Goal: Information Seeking & Learning: Learn about a topic

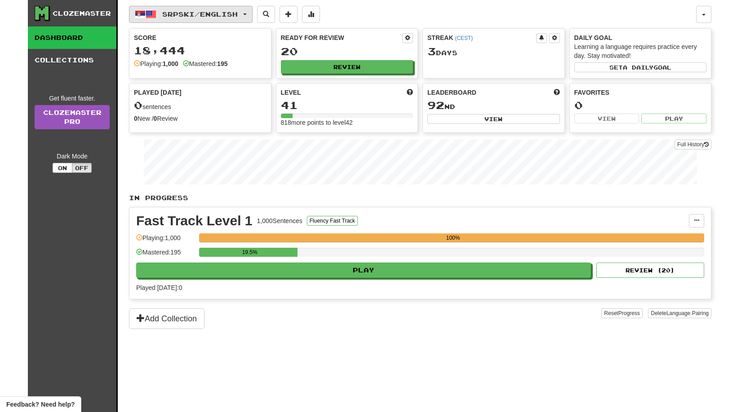
click at [238, 16] on span "Srpski / English" at bounding box center [199, 14] width 75 height 8
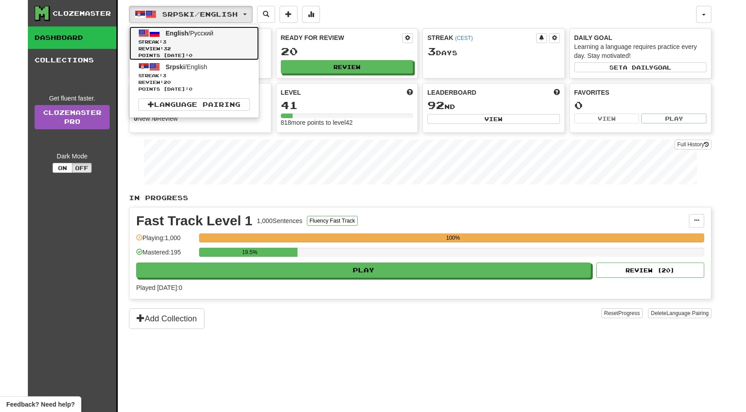
click at [220, 39] on span "Streak: 3" at bounding box center [193, 42] width 111 height 7
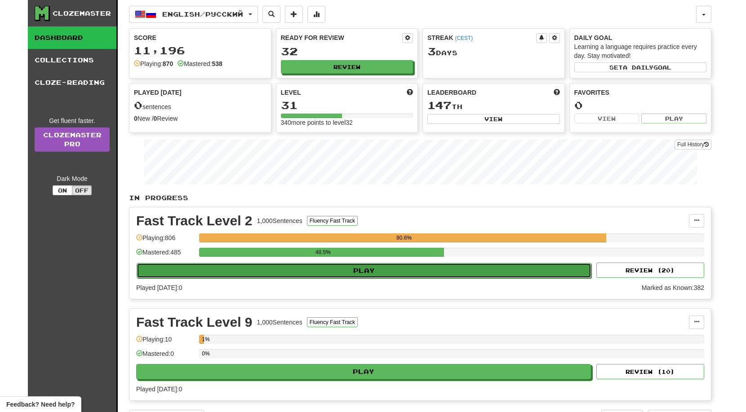
click at [378, 276] on button "Play" at bounding box center [364, 270] width 455 height 15
select select "**"
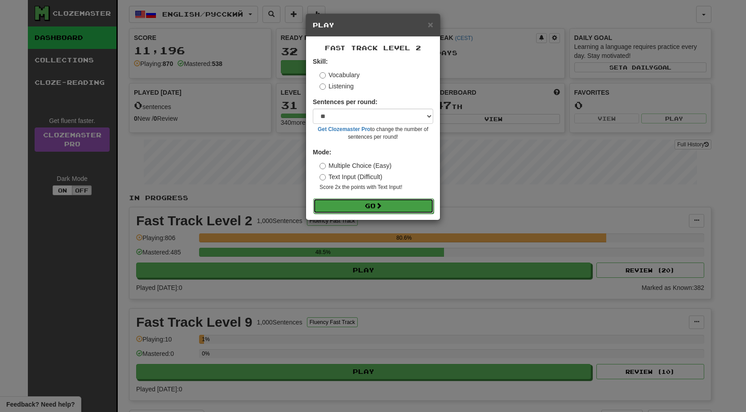
click at [374, 212] on button "Go" at bounding box center [373, 206] width 120 height 15
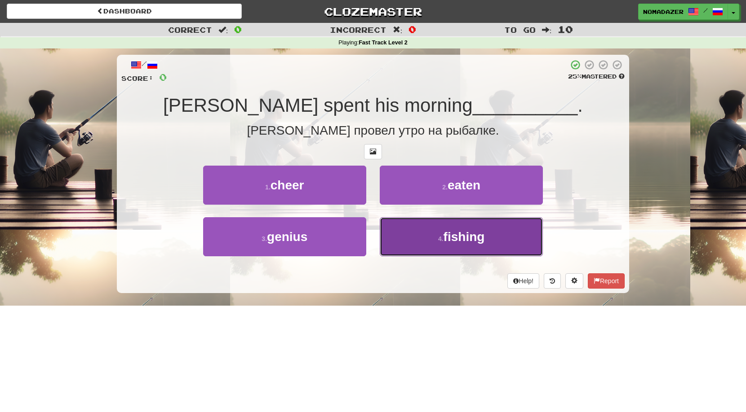
click at [476, 246] on button "4 . fishing" at bounding box center [461, 236] width 163 height 39
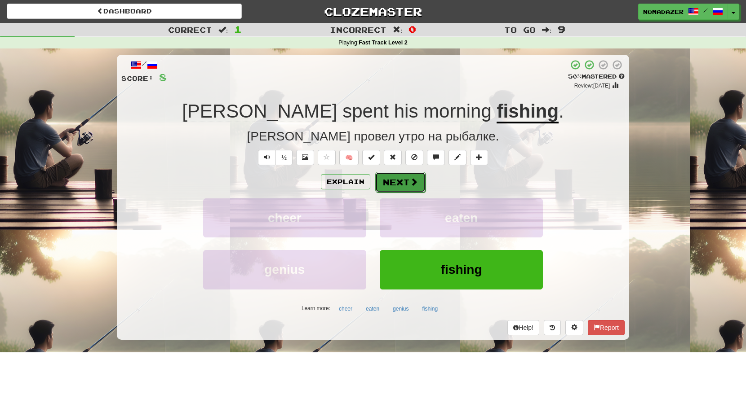
click at [391, 191] on button "Next" at bounding box center [400, 182] width 50 height 21
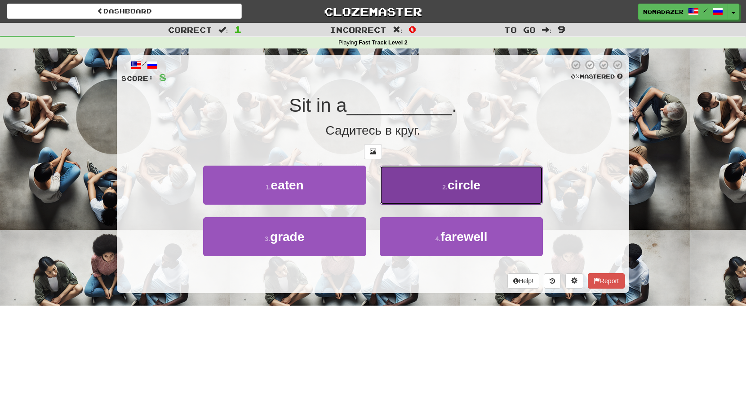
click at [456, 186] on span "circle" at bounding box center [463, 185] width 33 height 14
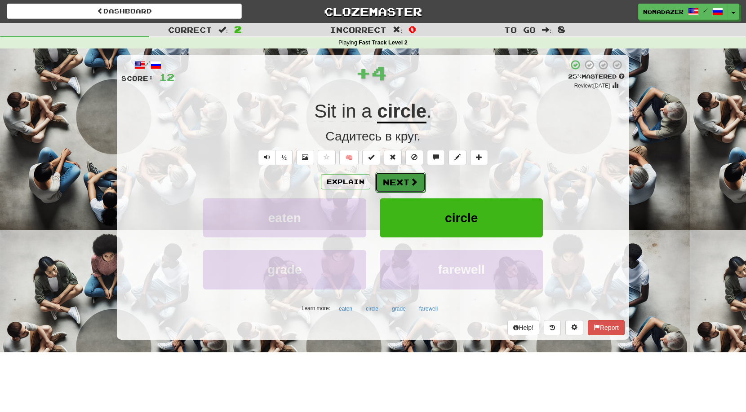
click at [405, 181] on button "Next" at bounding box center [400, 182] width 50 height 21
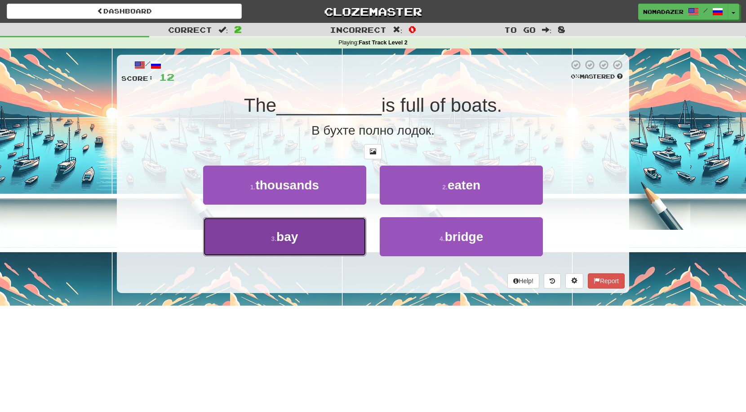
click at [276, 233] on button "3 . bay" at bounding box center [284, 236] width 163 height 39
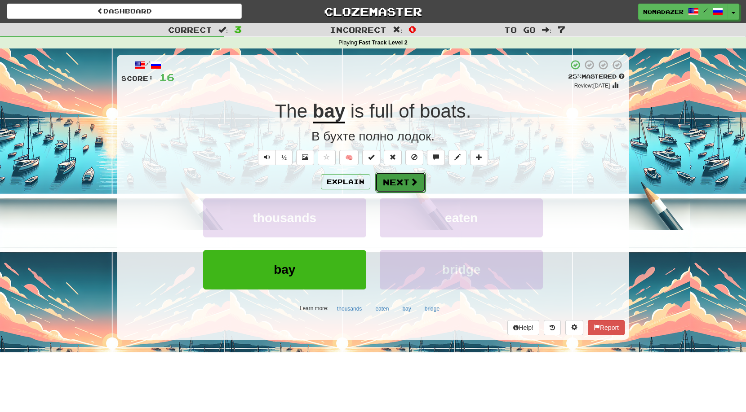
click at [401, 181] on button "Next" at bounding box center [400, 182] width 50 height 21
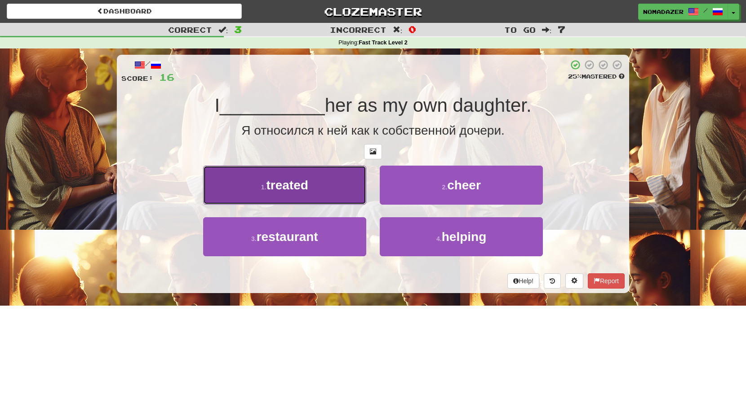
click at [314, 185] on button "1 . treated" at bounding box center [284, 185] width 163 height 39
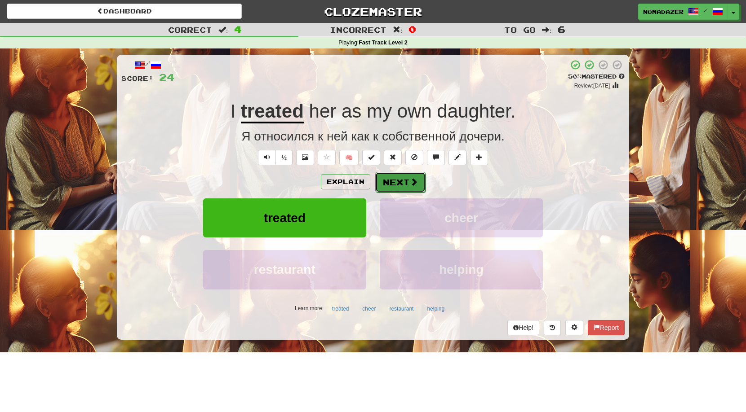
click at [405, 180] on button "Next" at bounding box center [400, 182] width 50 height 21
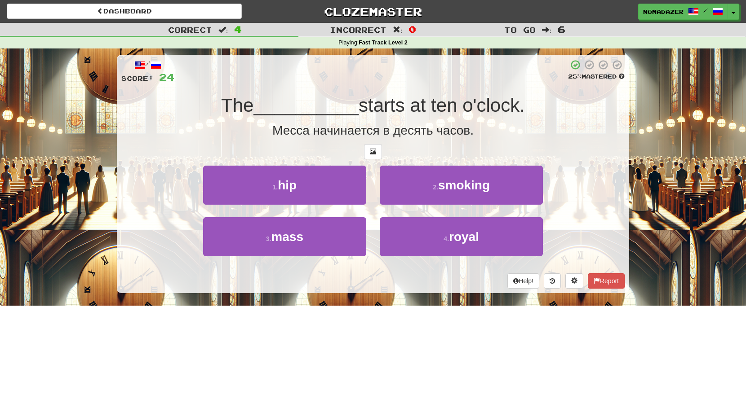
click at [293, 257] on div "3 . mass" at bounding box center [284, 243] width 177 height 52
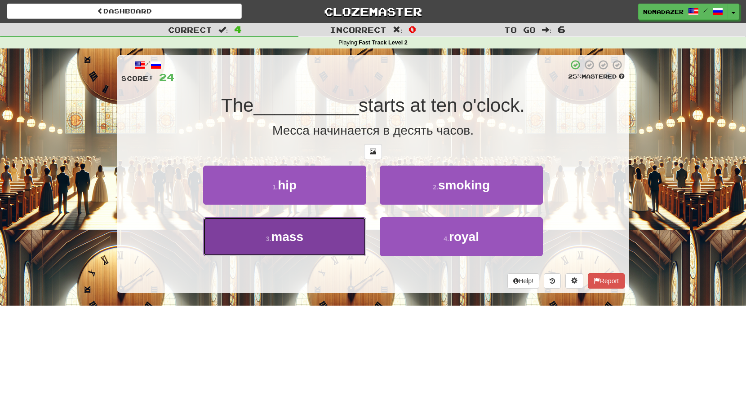
click at [294, 244] on span "mass" at bounding box center [287, 237] width 32 height 14
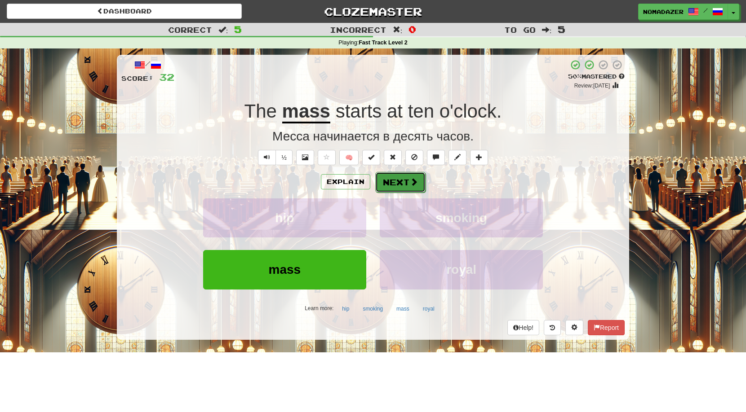
click at [412, 179] on span at bounding box center [414, 182] width 8 height 8
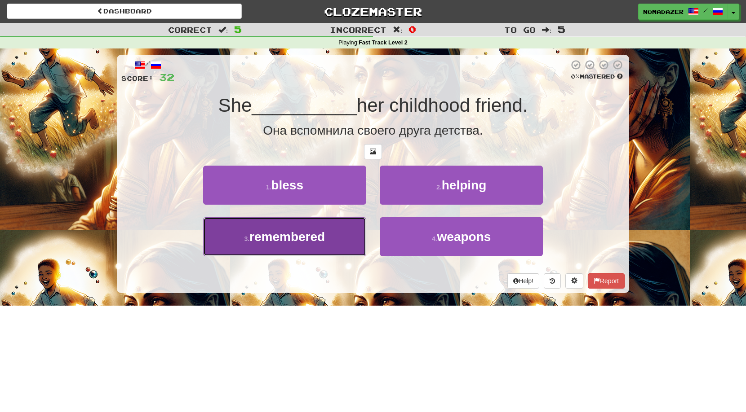
click at [278, 246] on button "3 . remembered" at bounding box center [284, 236] width 163 height 39
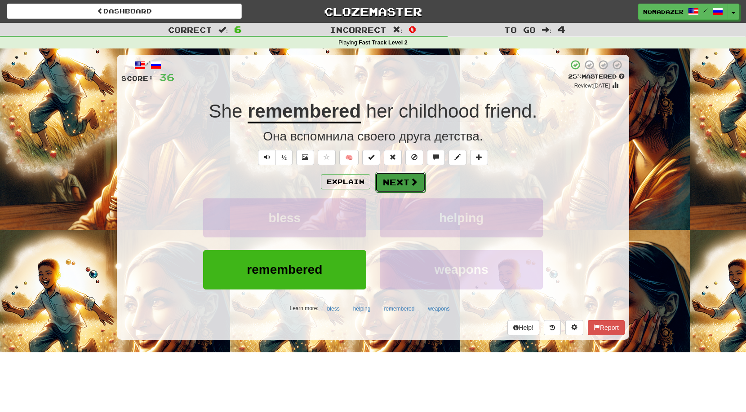
click at [394, 189] on button "Next" at bounding box center [400, 182] width 50 height 21
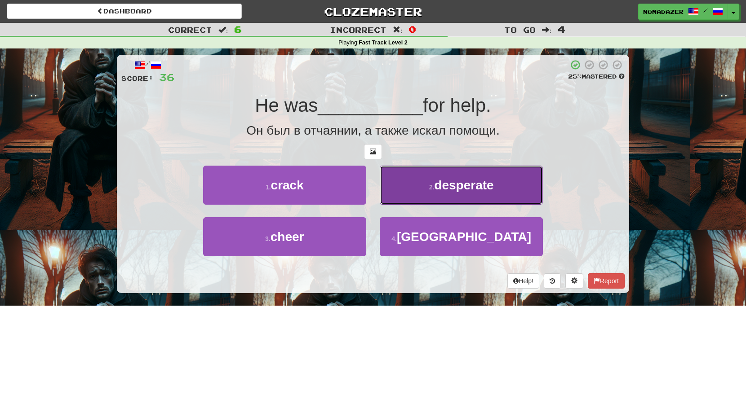
click at [454, 184] on span "desperate" at bounding box center [463, 185] width 59 height 14
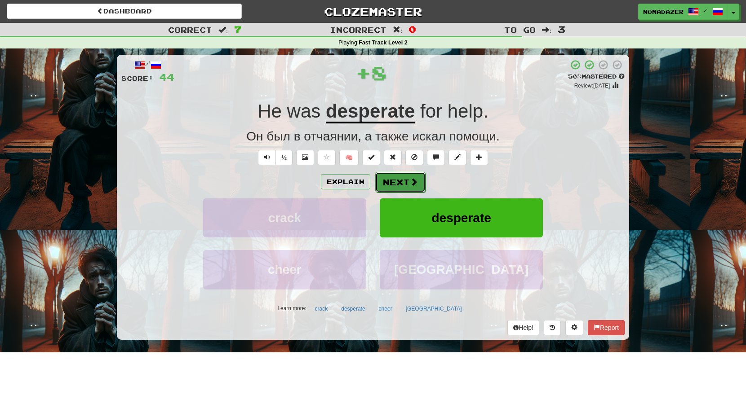
click at [394, 182] on button "Next" at bounding box center [400, 182] width 50 height 21
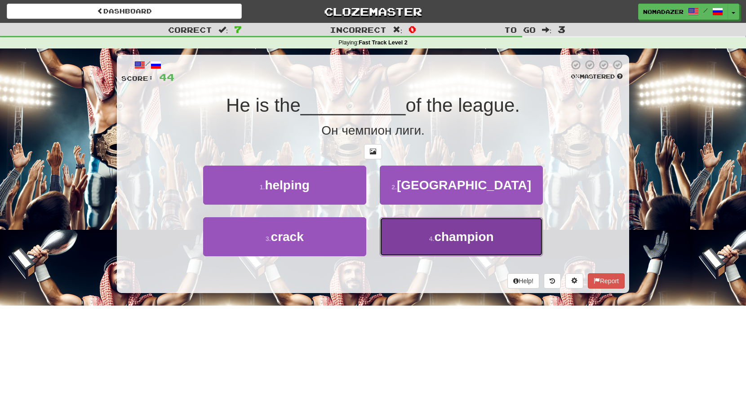
click at [470, 236] on span "champion" at bounding box center [463, 237] width 59 height 14
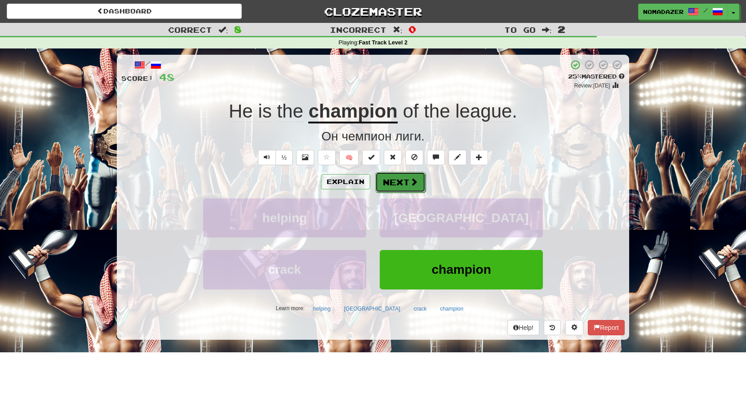
click at [410, 184] on span at bounding box center [414, 182] width 8 height 8
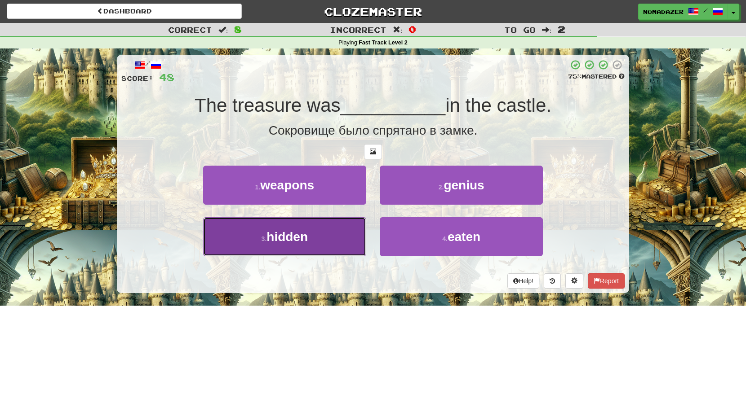
click at [308, 237] on span "hidden" at bounding box center [286, 237] width 41 height 14
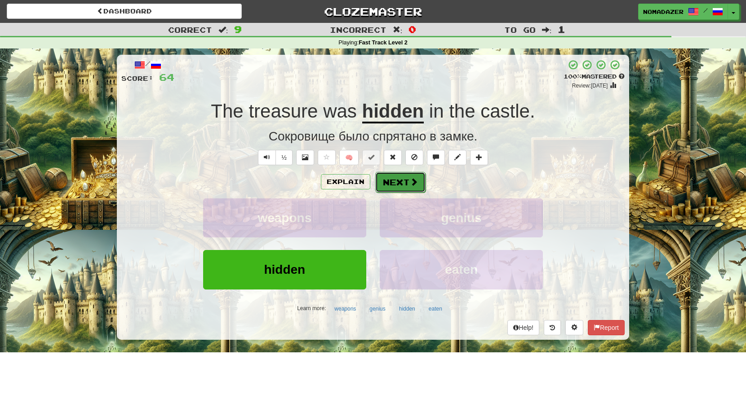
click at [400, 180] on button "Next" at bounding box center [400, 182] width 50 height 21
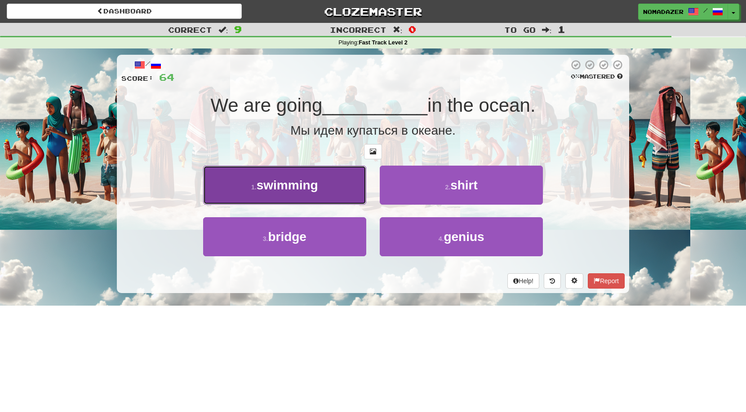
click at [292, 186] on span "swimming" at bounding box center [288, 185] width 62 height 14
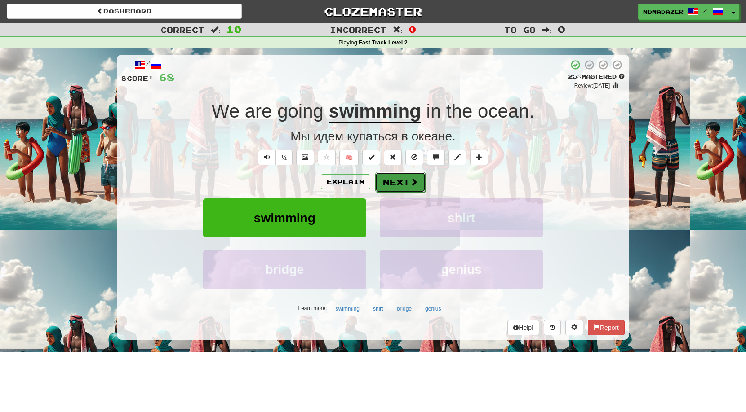
click at [400, 185] on button "Next" at bounding box center [400, 182] width 50 height 21
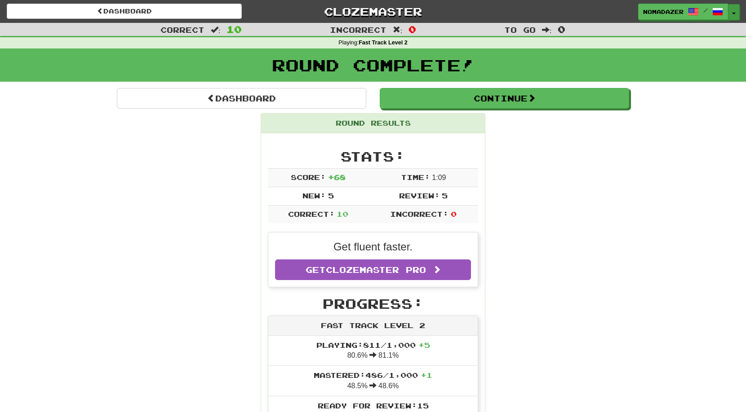
click at [736, 16] on button "Toggle Dropdown" at bounding box center [734, 12] width 12 height 16
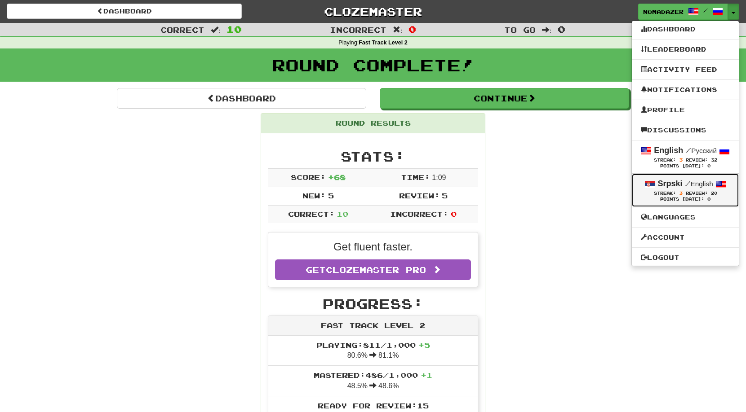
click at [664, 190] on div "Srpski / English" at bounding box center [685, 184] width 89 height 12
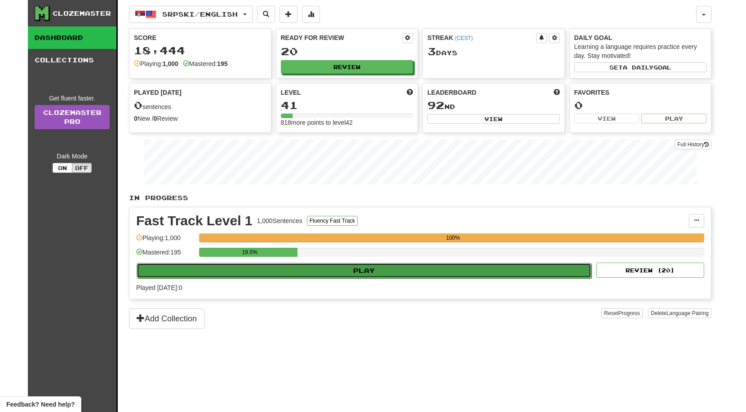
click at [371, 274] on button "Play" at bounding box center [364, 270] width 455 height 15
select select "**"
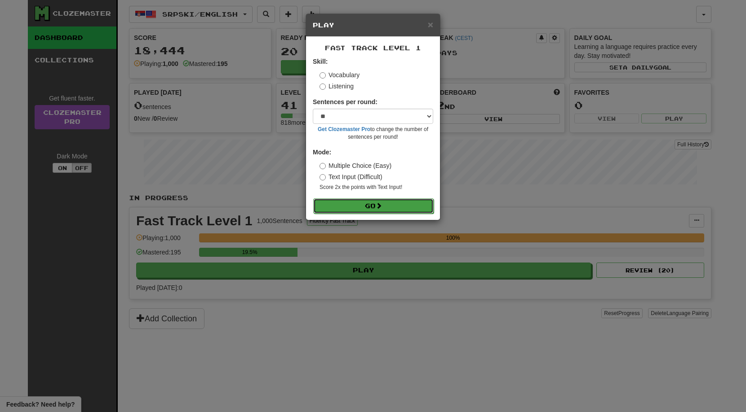
click at [363, 204] on button "Go" at bounding box center [373, 206] width 120 height 15
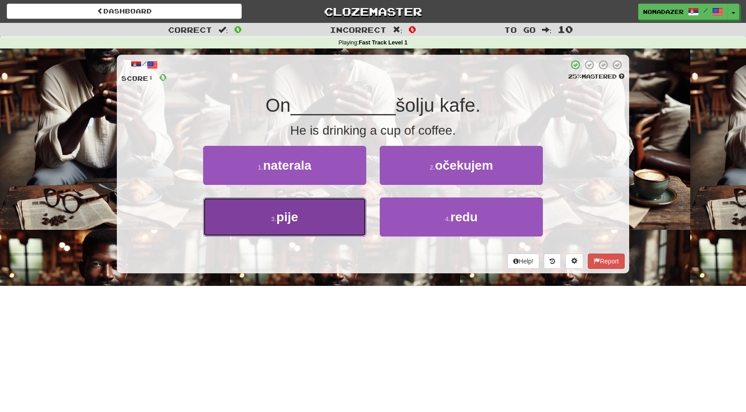
click at [280, 217] on span "pije" at bounding box center [287, 217] width 22 height 14
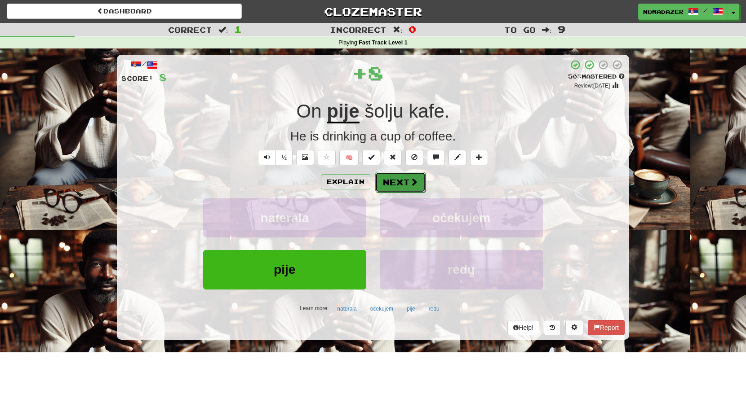
click at [396, 178] on button "Next" at bounding box center [400, 182] width 50 height 21
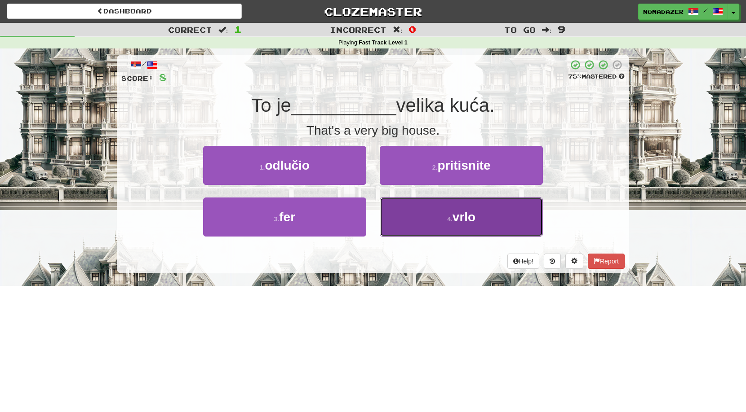
click at [429, 224] on button "4 . vrlo" at bounding box center [461, 217] width 163 height 39
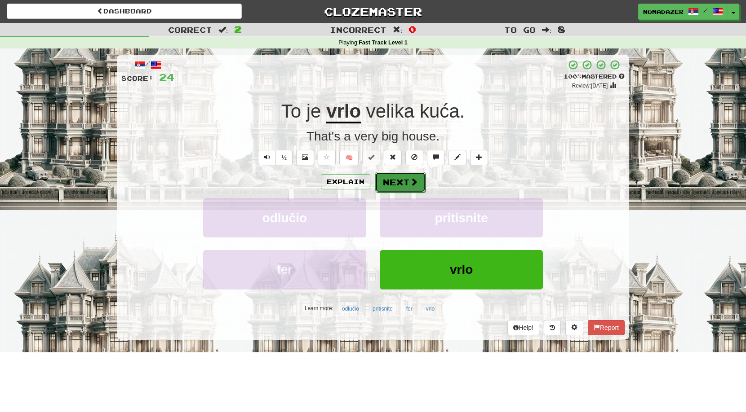
click at [393, 186] on button "Next" at bounding box center [400, 182] width 50 height 21
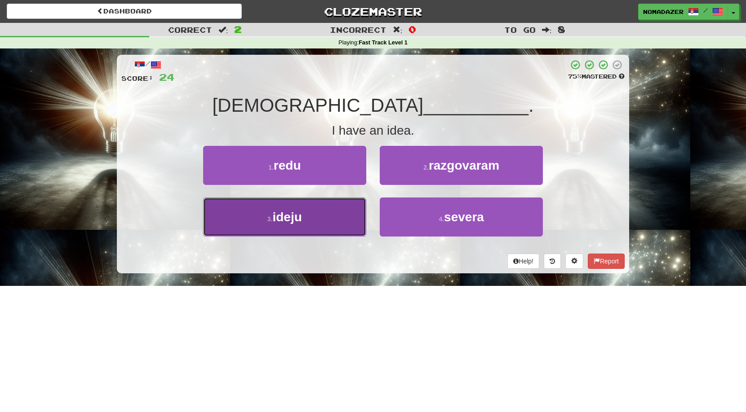
click at [287, 216] on span "ideju" at bounding box center [286, 217] width 29 height 14
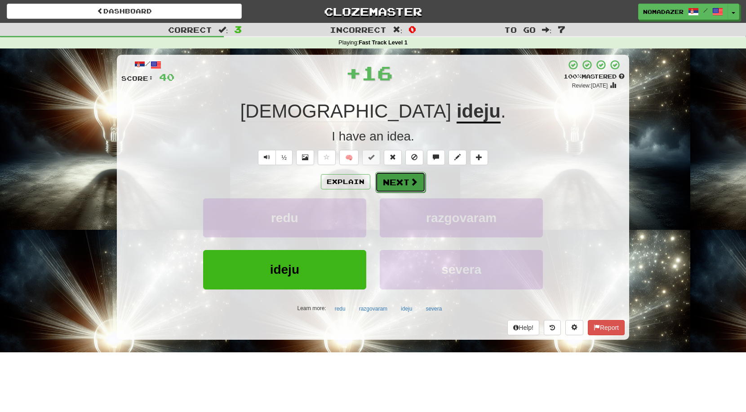
click at [402, 186] on button "Next" at bounding box center [400, 182] width 50 height 21
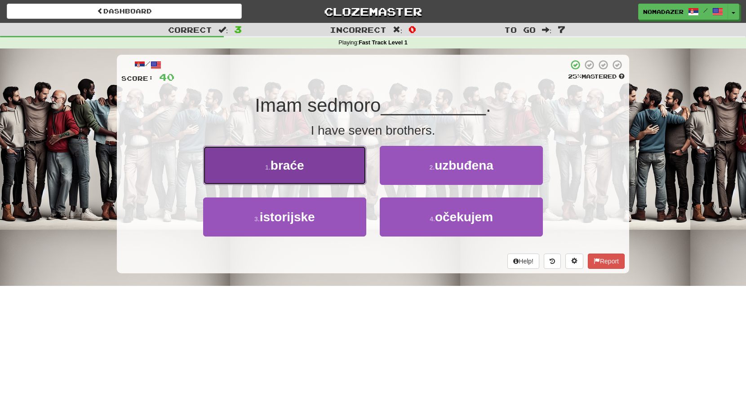
click at [319, 163] on button "1 . braće" at bounding box center [284, 165] width 163 height 39
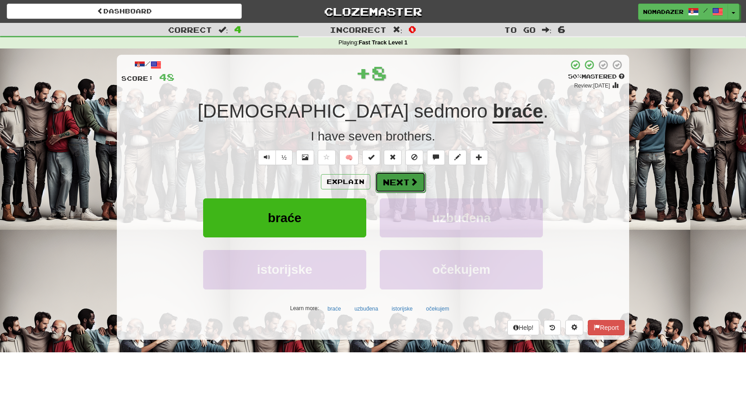
click at [398, 181] on button "Next" at bounding box center [400, 182] width 50 height 21
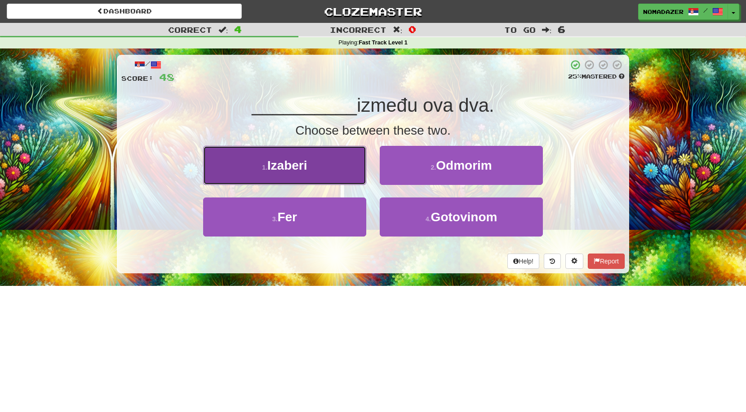
click at [292, 163] on span "Izaberi" at bounding box center [287, 166] width 40 height 14
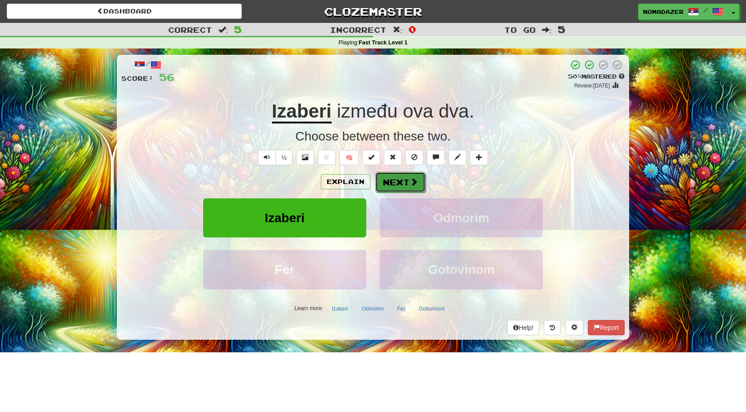
click at [391, 181] on button "Next" at bounding box center [400, 182] width 50 height 21
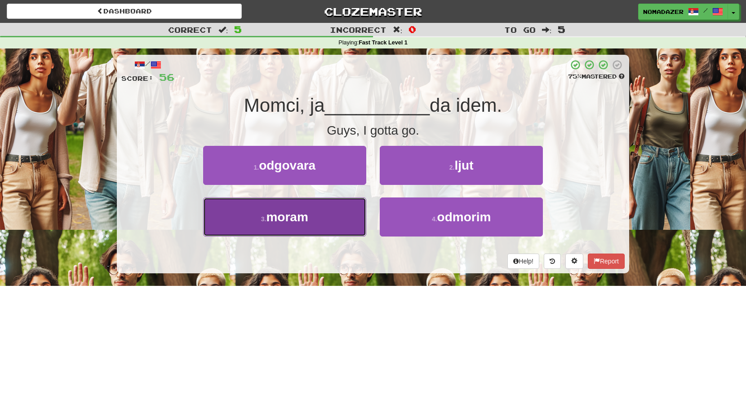
click at [312, 217] on button "3 . moram" at bounding box center [284, 217] width 163 height 39
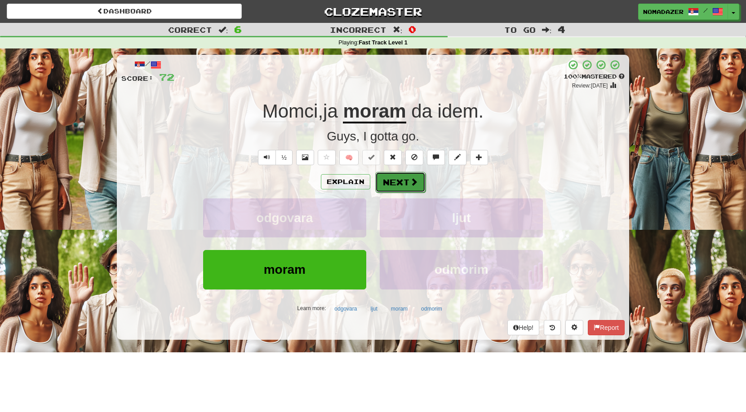
click at [395, 182] on button "Next" at bounding box center [400, 182] width 50 height 21
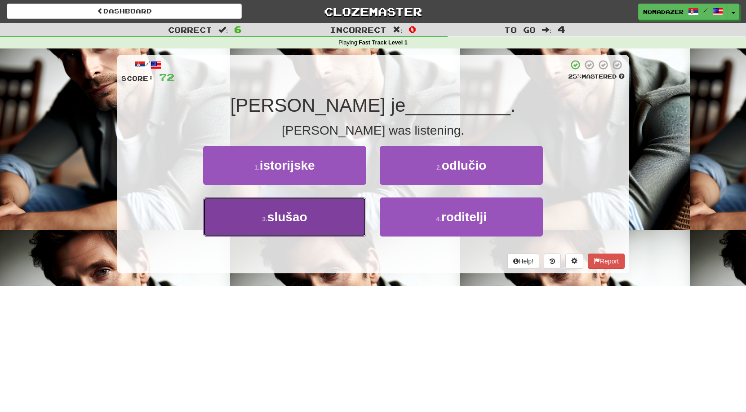
click at [322, 230] on button "3 . slušao" at bounding box center [284, 217] width 163 height 39
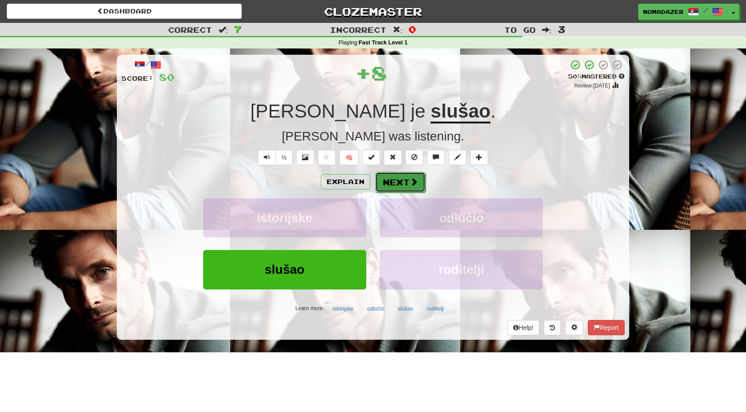
click at [385, 183] on button "Next" at bounding box center [400, 182] width 50 height 21
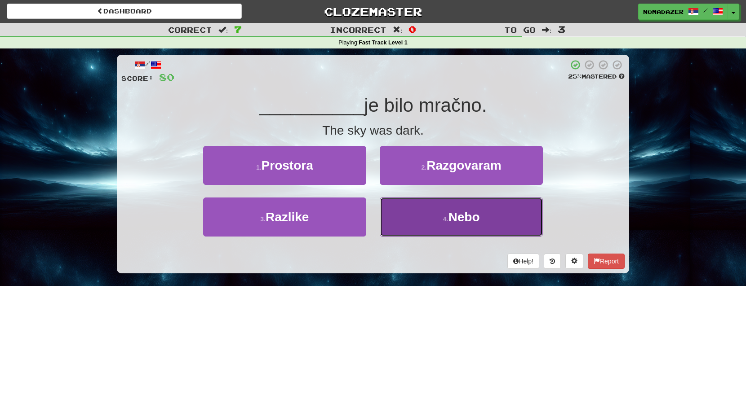
click at [479, 213] on span "Nebo" at bounding box center [463, 217] width 31 height 14
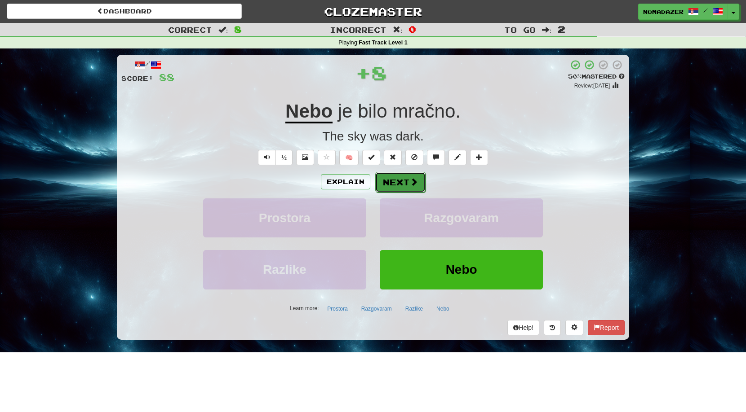
click at [401, 186] on button "Next" at bounding box center [400, 182] width 50 height 21
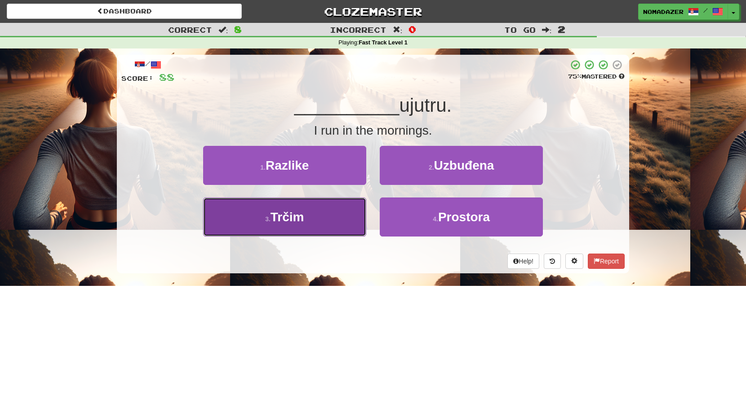
click at [295, 217] on span "Trčim" at bounding box center [287, 217] width 34 height 14
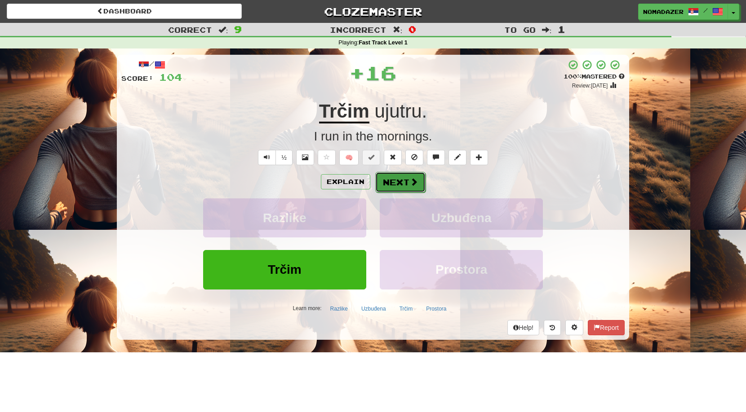
click at [396, 183] on button "Next" at bounding box center [400, 182] width 50 height 21
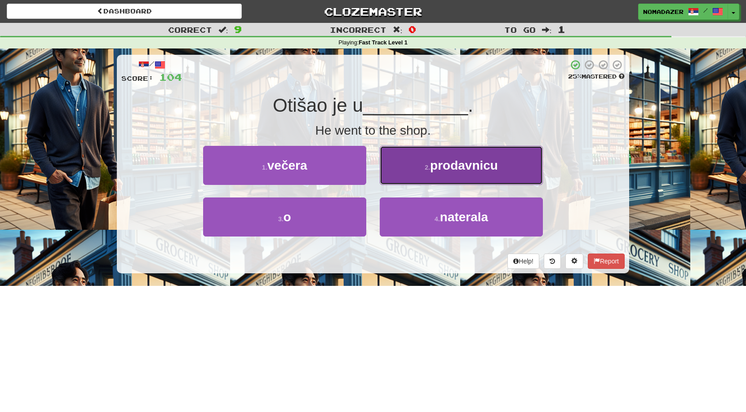
click at [478, 175] on button "2 . prodavnicu" at bounding box center [461, 165] width 163 height 39
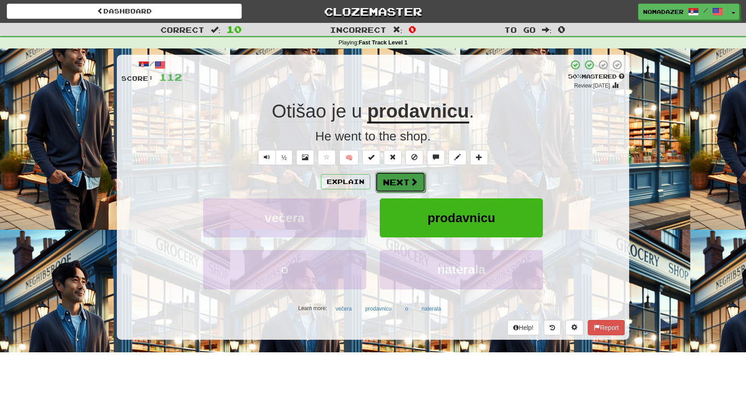
click at [398, 179] on button "Next" at bounding box center [400, 182] width 50 height 21
